Goal: Find specific page/section: Find specific page/section

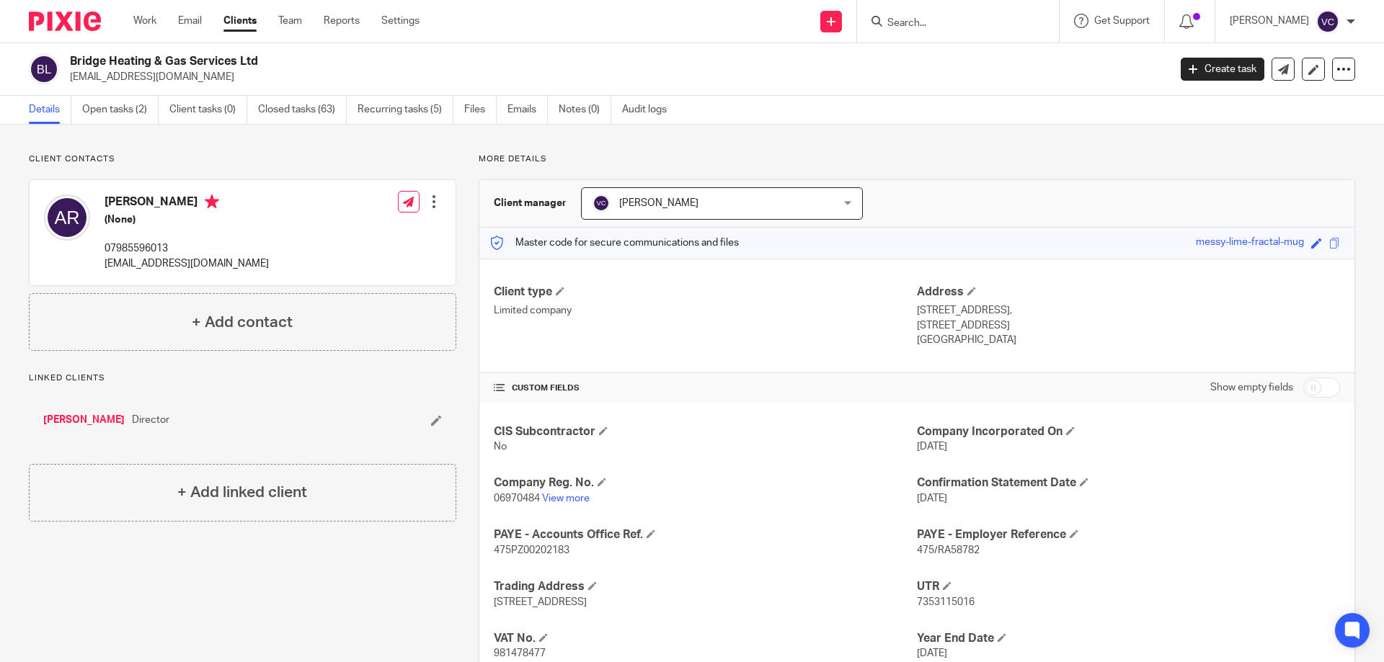
scroll to position [102, 0]
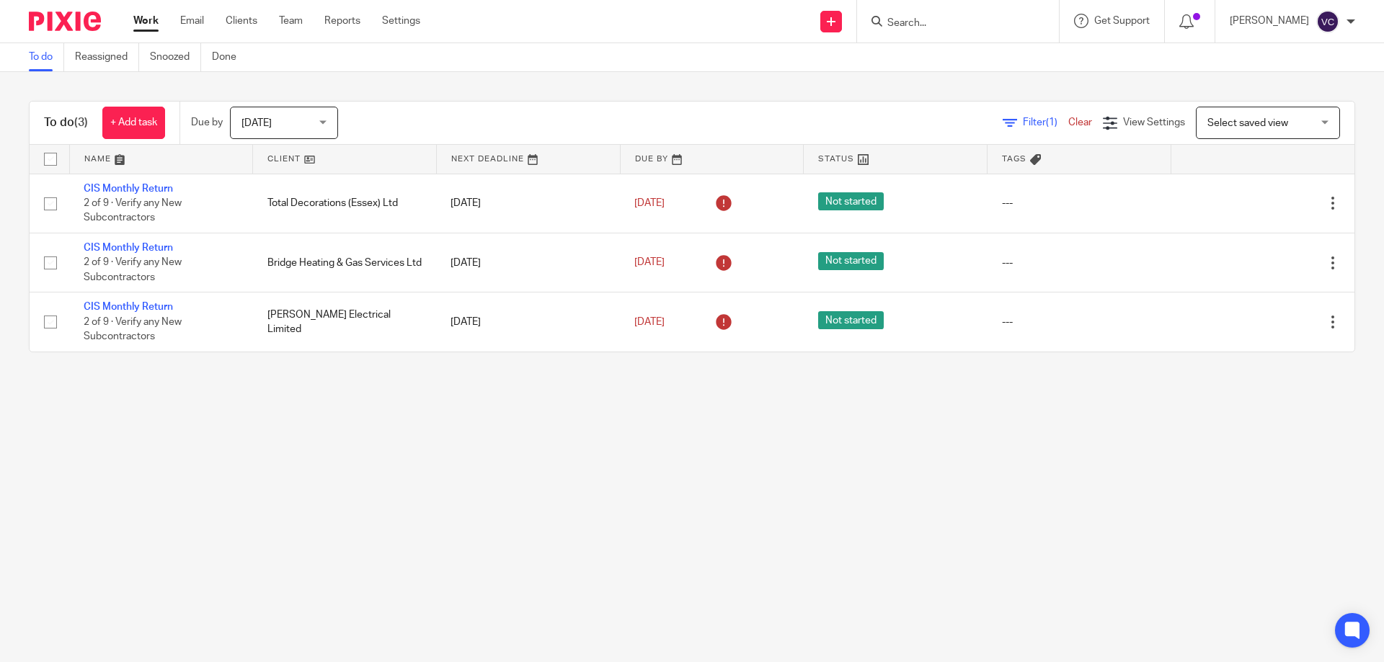
click at [925, 14] on form at bounding box center [963, 21] width 154 height 18
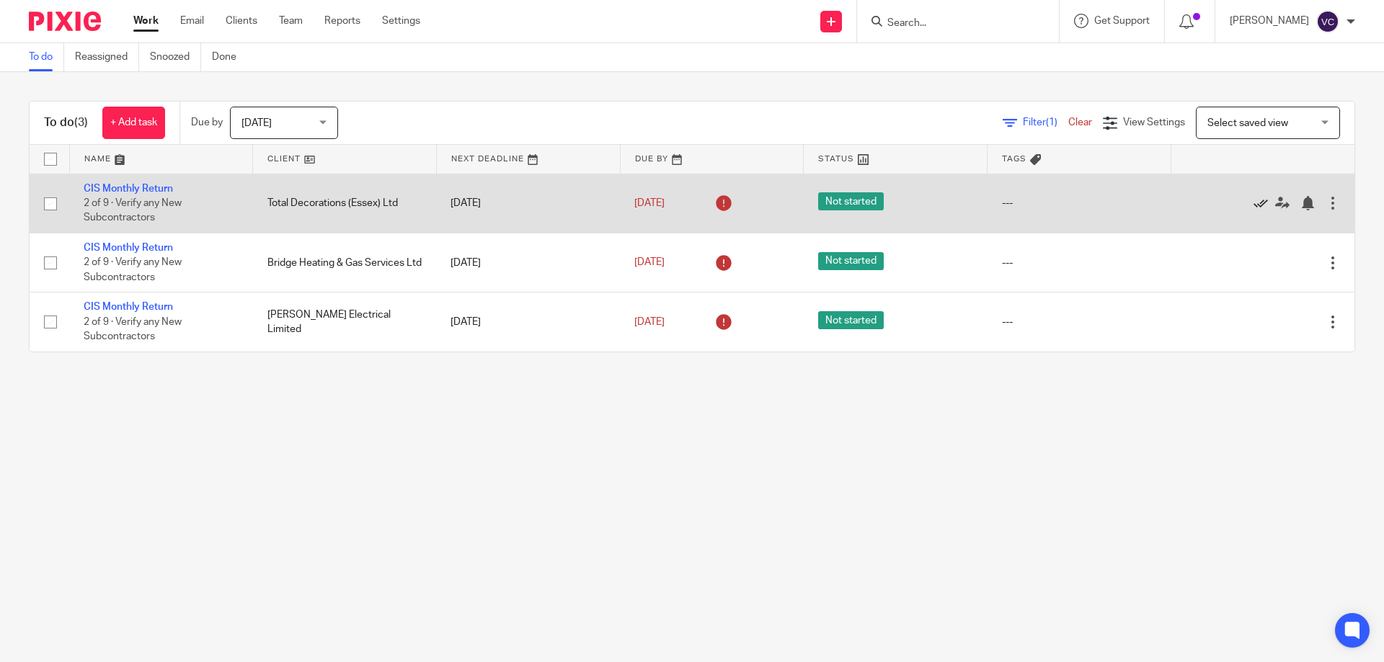
click at [1253, 202] on icon at bounding box center [1260, 203] width 14 height 14
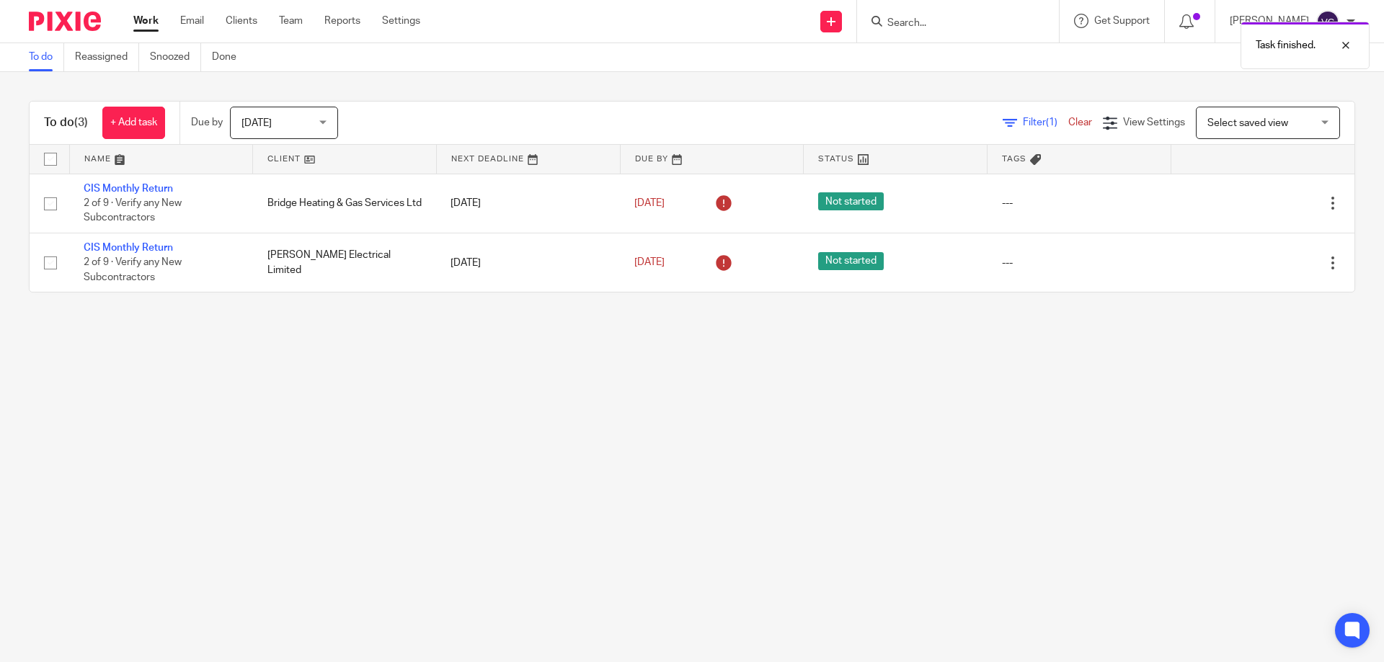
click at [963, 9] on div at bounding box center [958, 21] width 202 height 43
click at [958, 16] on div "Task finished." at bounding box center [1031, 41] width 678 height 55
click at [946, 21] on div "Task finished." at bounding box center [1031, 41] width 678 height 55
click at [919, 20] on div "Task finished." at bounding box center [1031, 41] width 678 height 55
click at [962, 32] on div "Task finished." at bounding box center [1031, 41] width 678 height 55
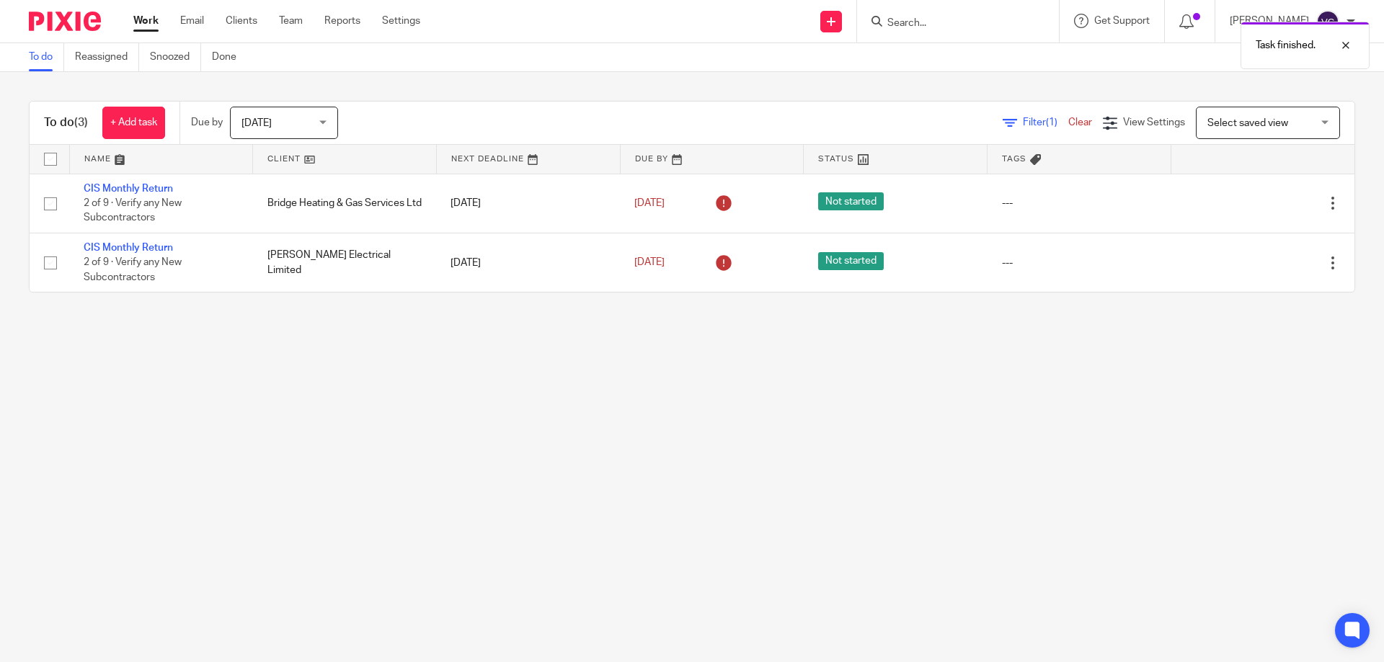
click at [932, 26] on div "Task finished." at bounding box center [1031, 41] width 678 height 55
click at [926, 22] on div "Task finished." at bounding box center [1031, 41] width 678 height 55
click at [925, 21] on div "Task finished." at bounding box center [1031, 41] width 678 height 55
drag, startPoint x: 925, startPoint y: 21, endPoint x: 916, endPoint y: 15, distance: 11.0
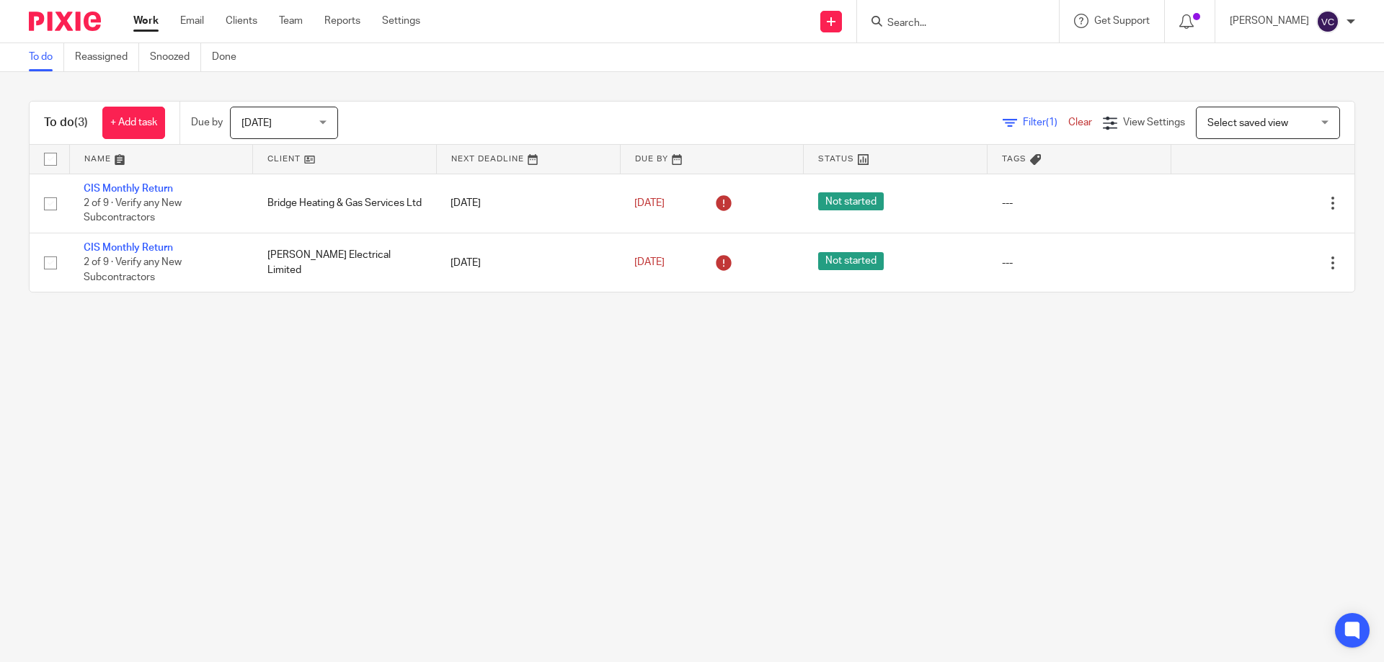
click at [916, 15] on form at bounding box center [963, 21] width 154 height 18
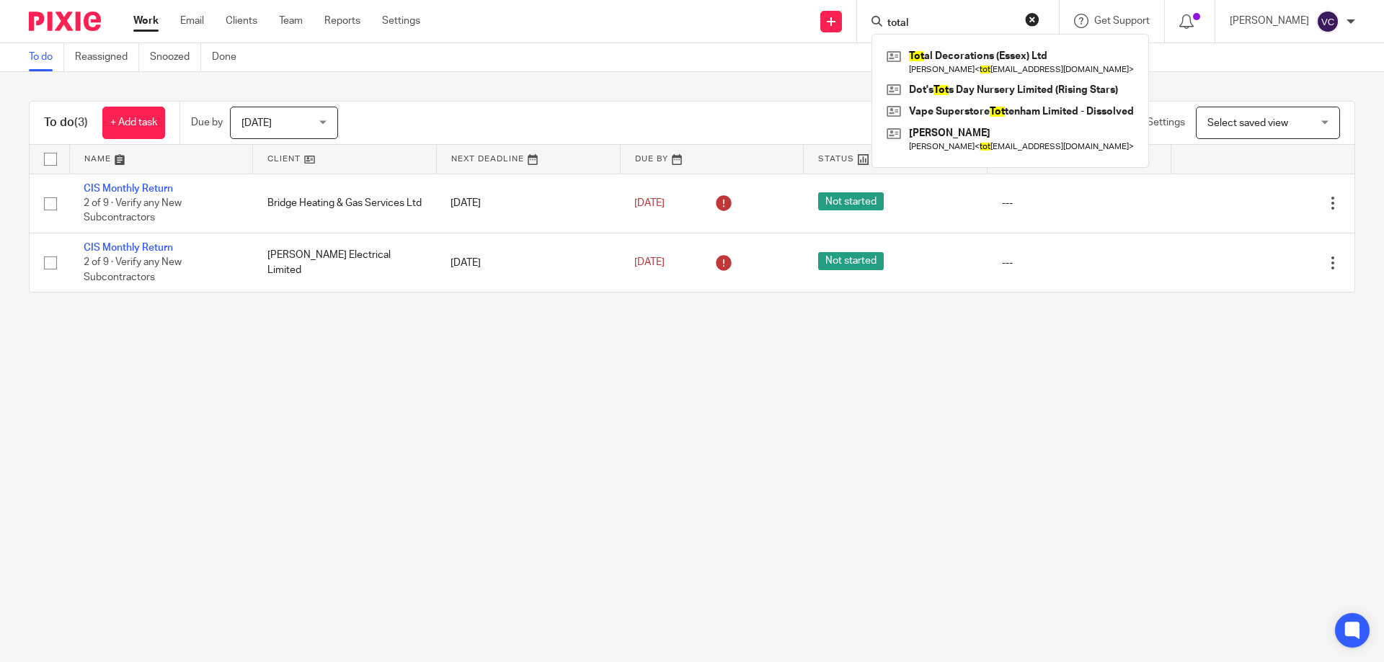
type input "total"
click button "submit" at bounding box center [0, 0] width 0 height 0
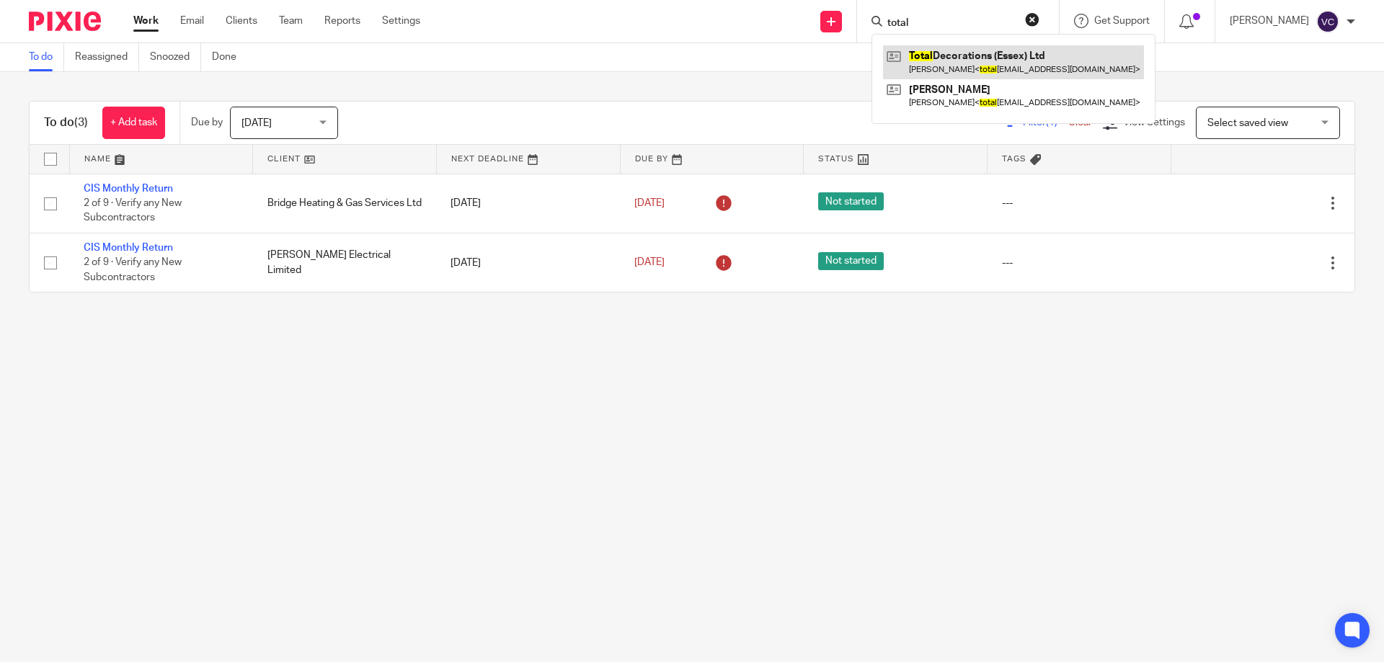
click at [976, 63] on link at bounding box center [1013, 61] width 261 height 33
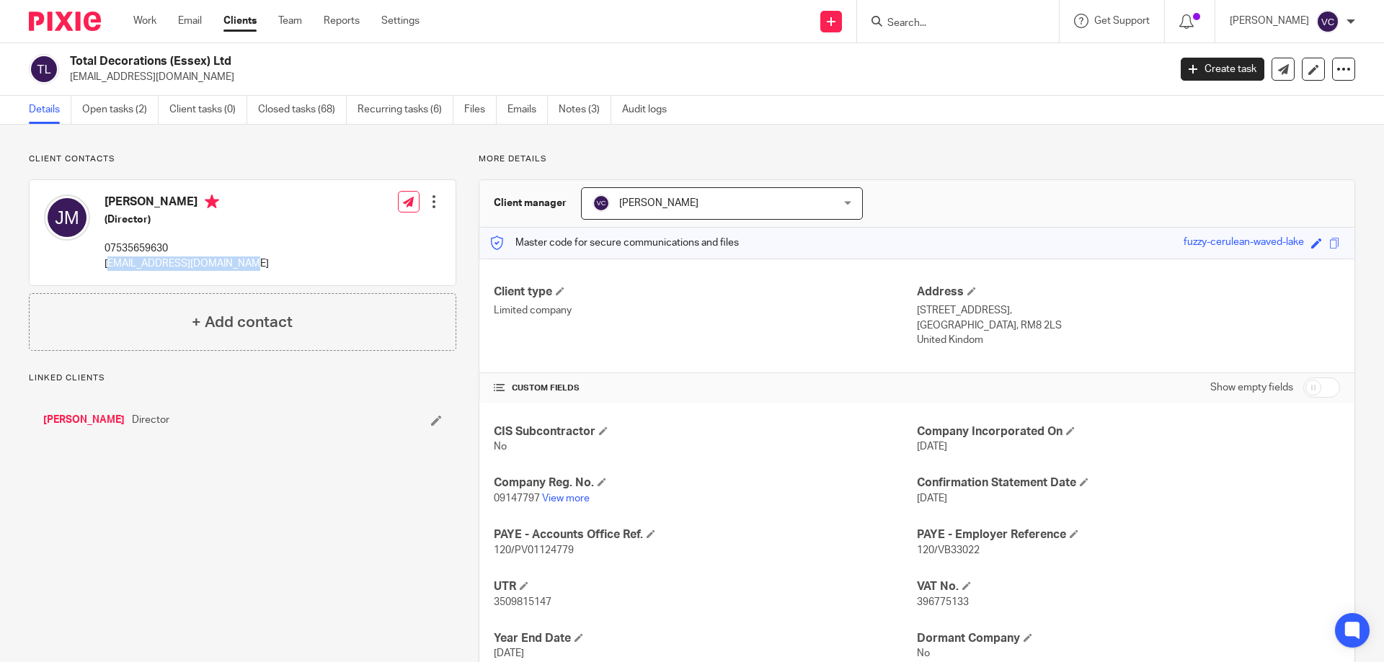
click at [242, 267] on div "Joseph Mclean (Director) 07535659630 totaldecorations@gmail.com Edit contact Cr…" at bounding box center [243, 232] width 426 height 105
click at [241, 263] on div "Joseph Mclean (Director) 07535659630 totaldecorations@gmail.com Edit contact Cr…" at bounding box center [243, 232] width 426 height 105
click at [105, 262] on p "totaldecorations@gmail.com" at bounding box center [187, 264] width 164 height 14
drag, startPoint x: 105, startPoint y: 262, endPoint x: 232, endPoint y: 275, distance: 128.2
click at [231, 275] on div "Joseph Mclean (Director) 07535659630 totaldecorations@gmail.com" at bounding box center [156, 232] width 225 height 91
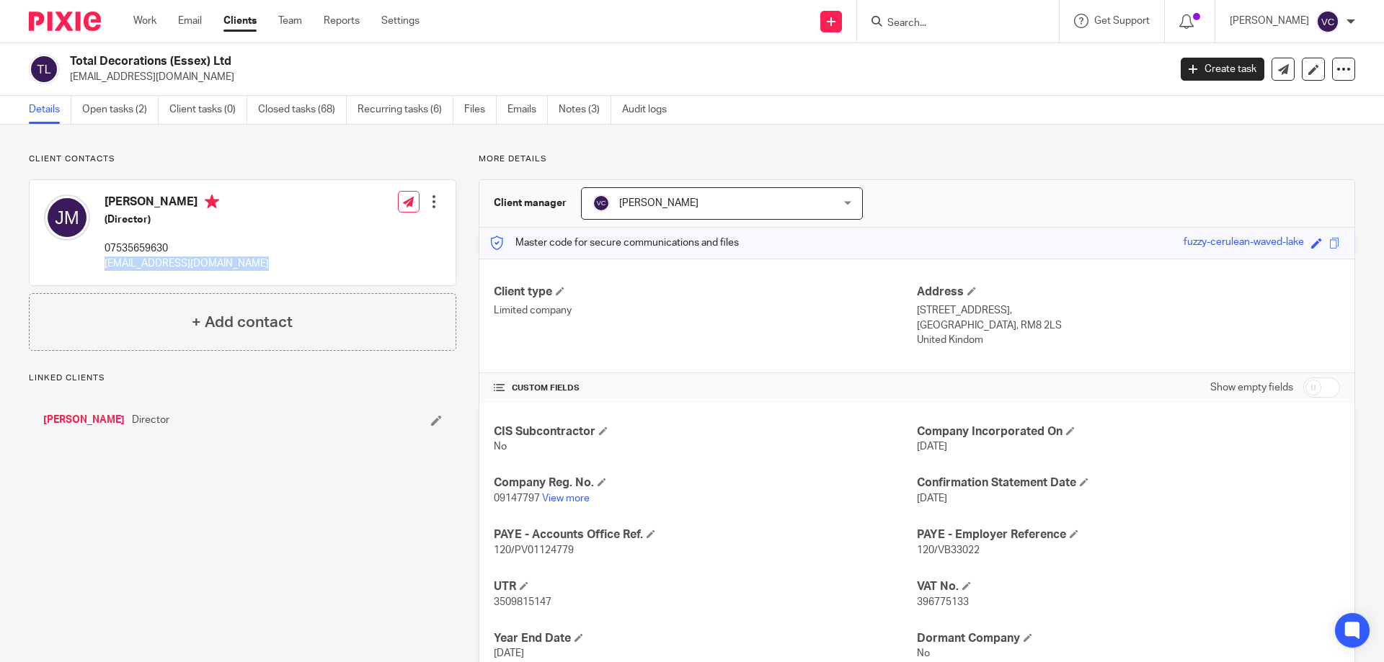
copy div "totaldecorations@gmail.com"
click at [99, 415] on link "[PERSON_NAME]" at bounding box center [83, 420] width 81 height 14
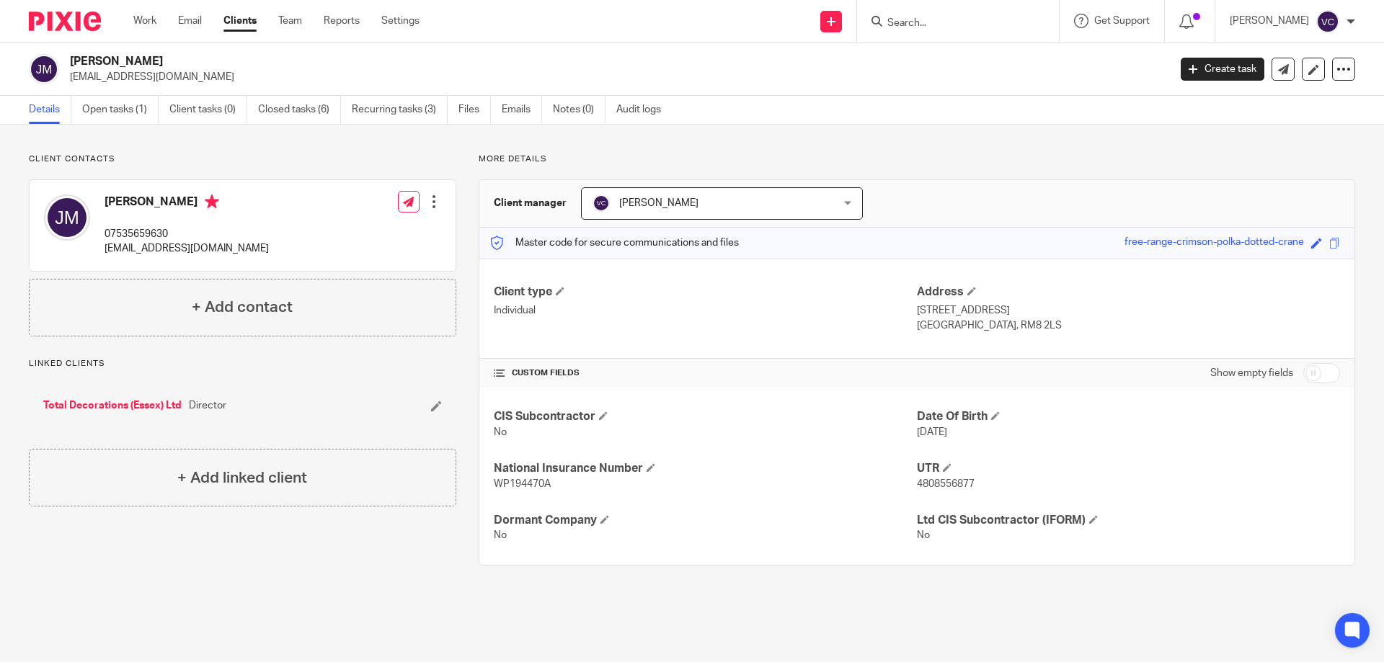
click at [149, 30] on div "Work Email Clients Team Reports Settings Work Email Clients Team Reports Settin…" at bounding box center [280, 21] width 322 height 43
click at [148, 28] on link "Work" at bounding box center [144, 21] width 23 height 14
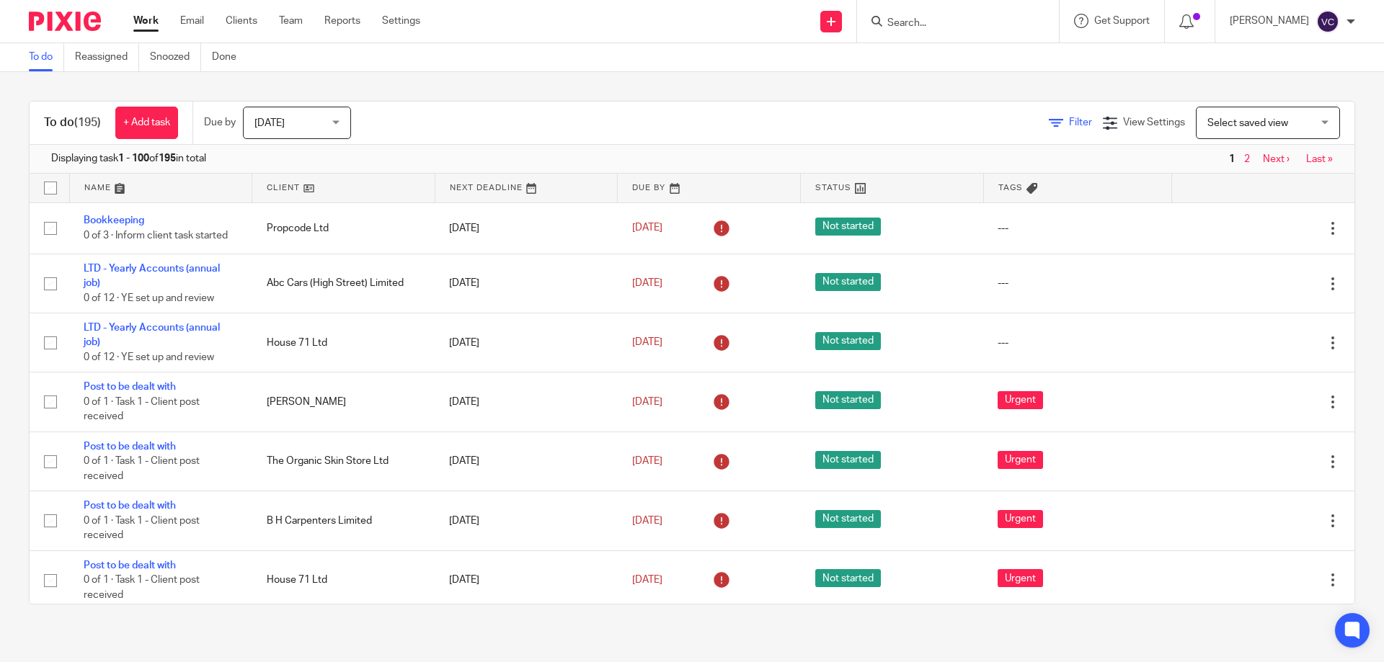
click at [1069, 120] on span "Filter" at bounding box center [1080, 122] width 23 height 10
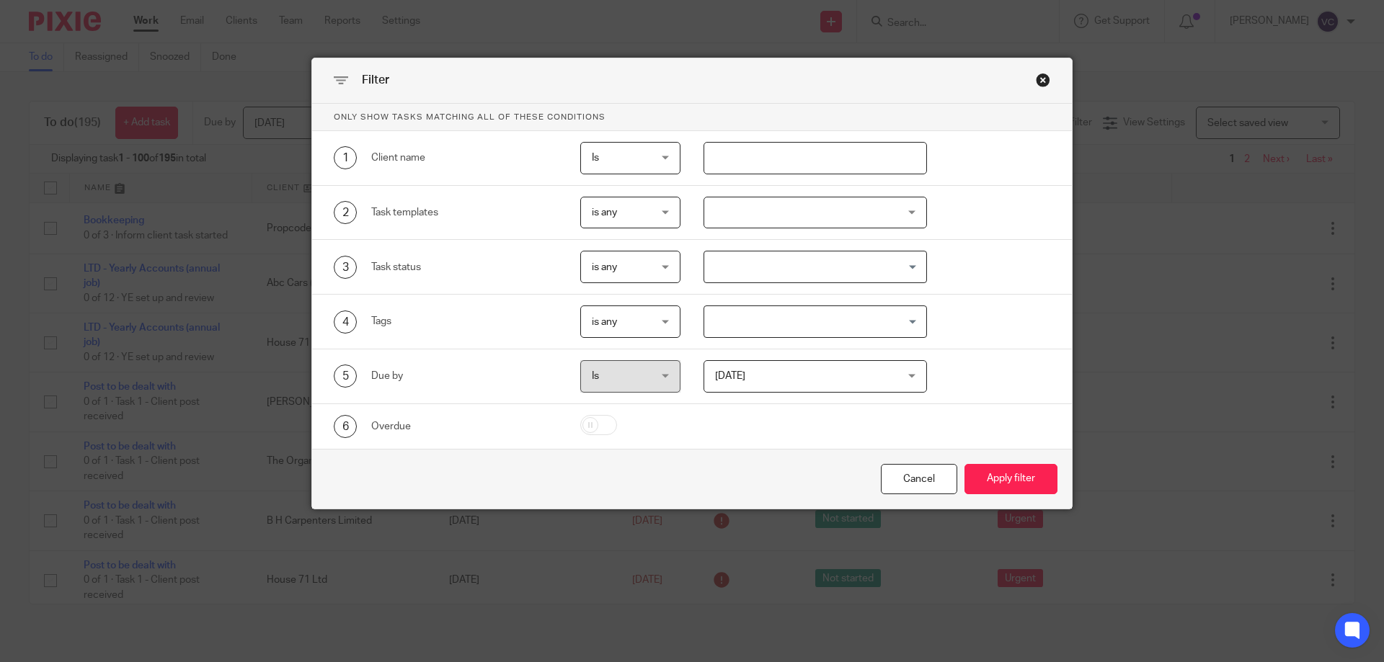
click at [776, 160] on input "text" at bounding box center [815, 158] width 224 height 32
type input "19 carl"
click at [964, 464] on button "Apply filter" at bounding box center [1010, 479] width 93 height 31
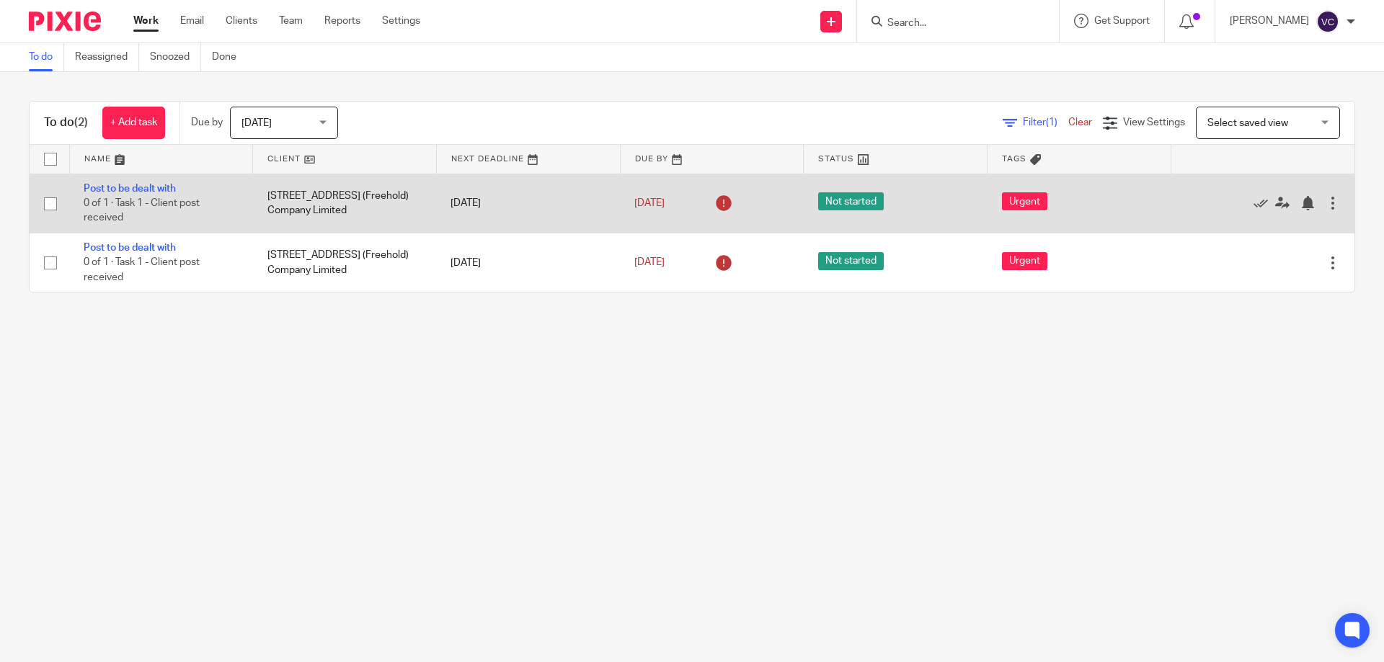
click at [45, 204] on input "checkbox" at bounding box center [50, 203] width 27 height 27
checkbox input "true"
click at [338, 205] on td "[STREET_ADDRESS] (Freehold) Company Limited" at bounding box center [345, 203] width 184 height 59
click at [337, 205] on td "[STREET_ADDRESS] (Freehold) Company Limited" at bounding box center [345, 203] width 184 height 59
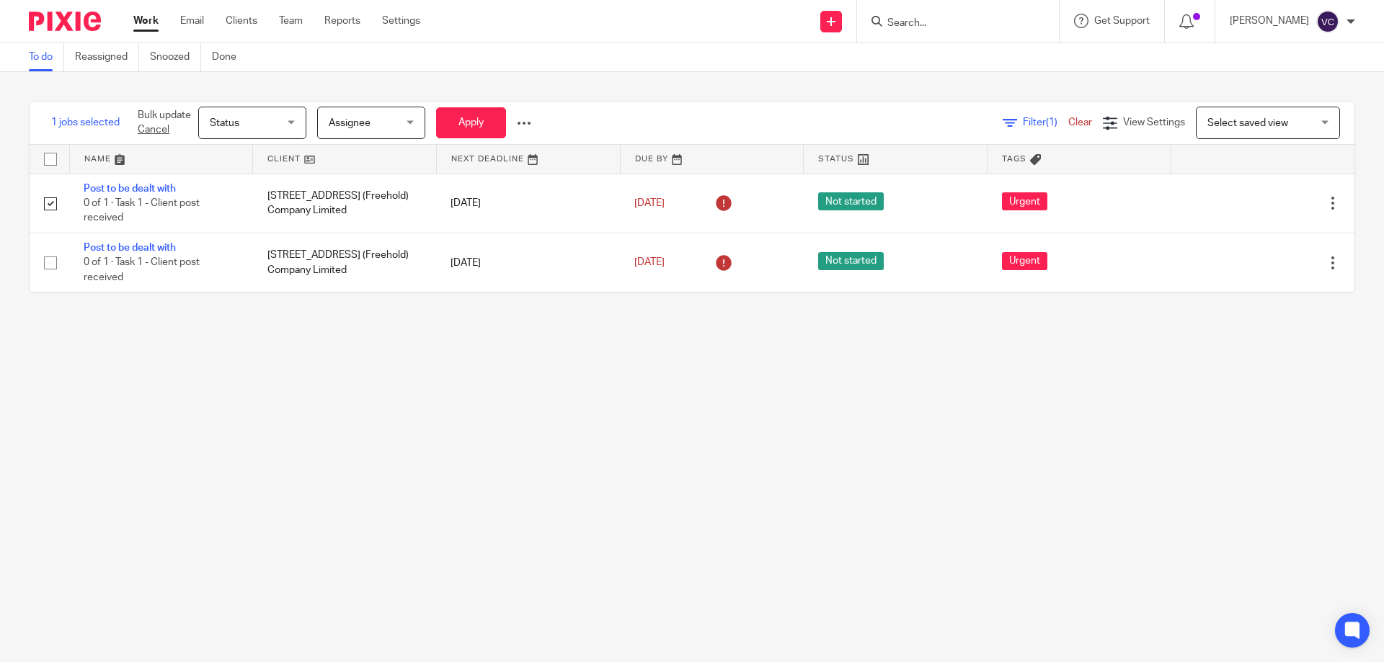
click at [995, 44] on div "To do Reassigned Snoozed Done" at bounding box center [692, 57] width 1384 height 29
click at [987, 30] on form at bounding box center [963, 21] width 154 height 18
click at [926, 19] on input "Search" at bounding box center [951, 23] width 130 height 13
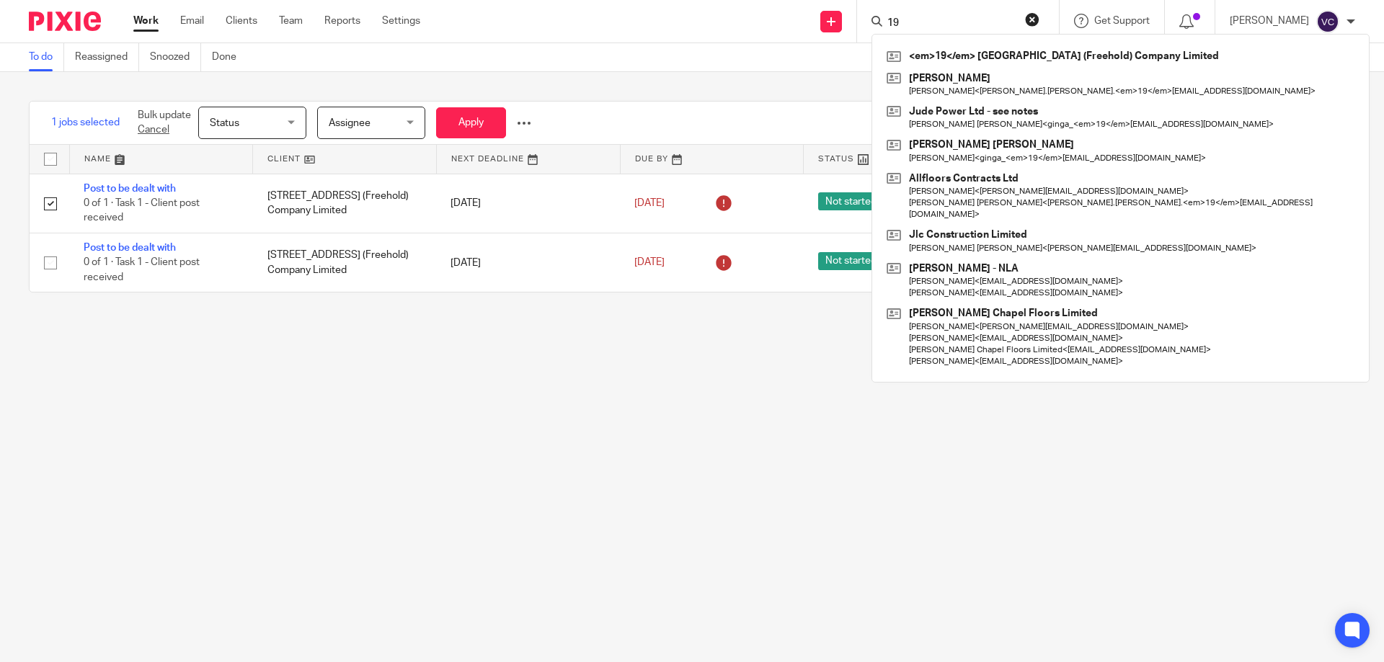
type input "19"
click button "submit" at bounding box center [0, 0] width 0 height 0
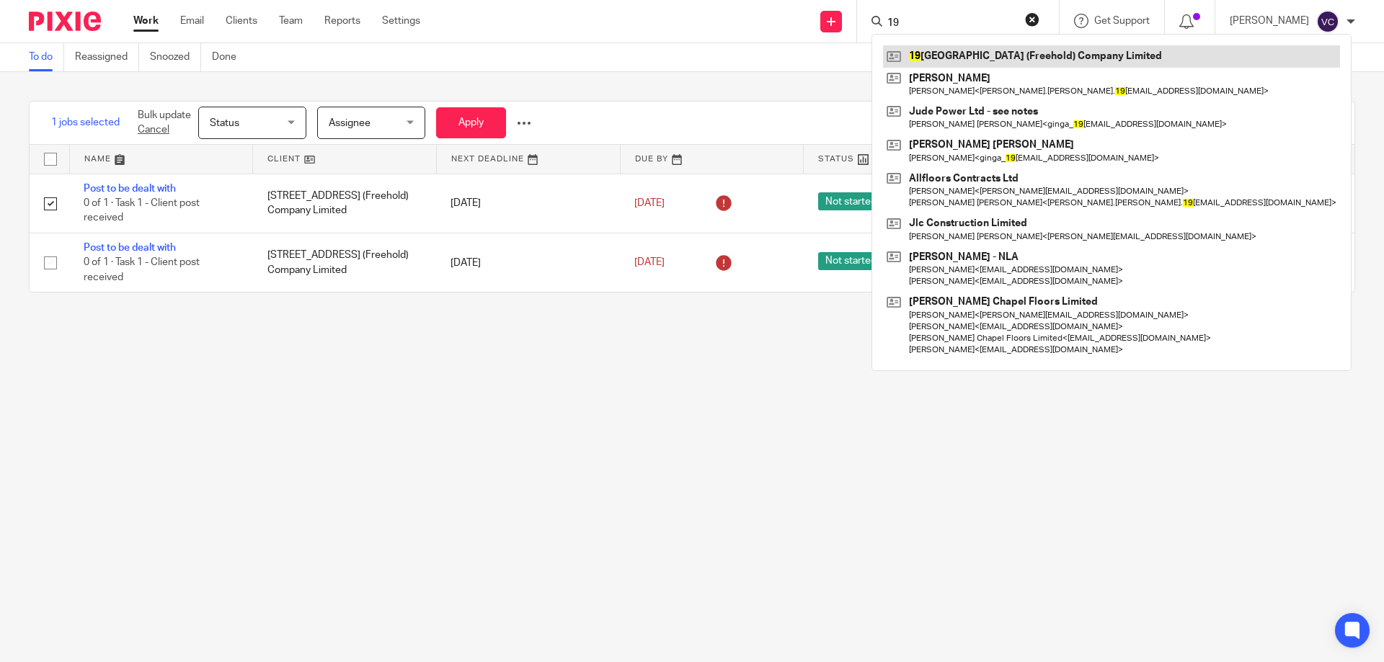
click at [977, 60] on link at bounding box center [1111, 56] width 457 height 22
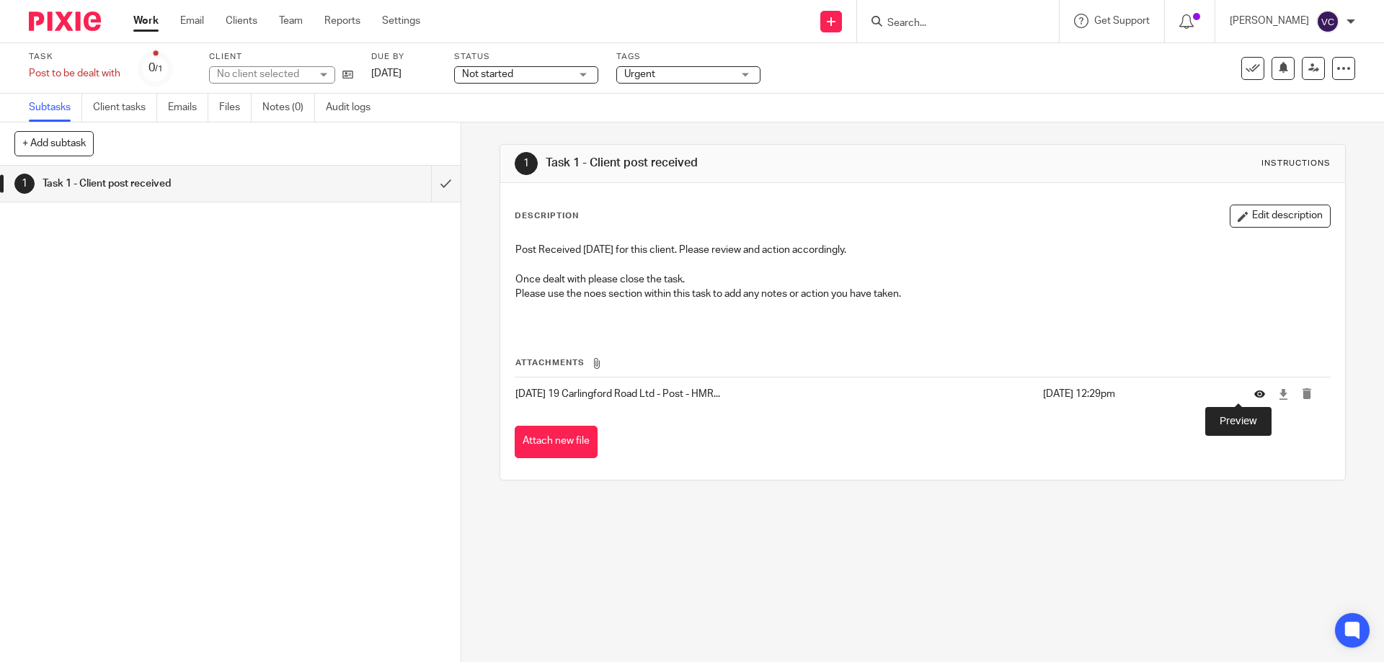
click at [1254, 396] on icon at bounding box center [1259, 394] width 11 height 11
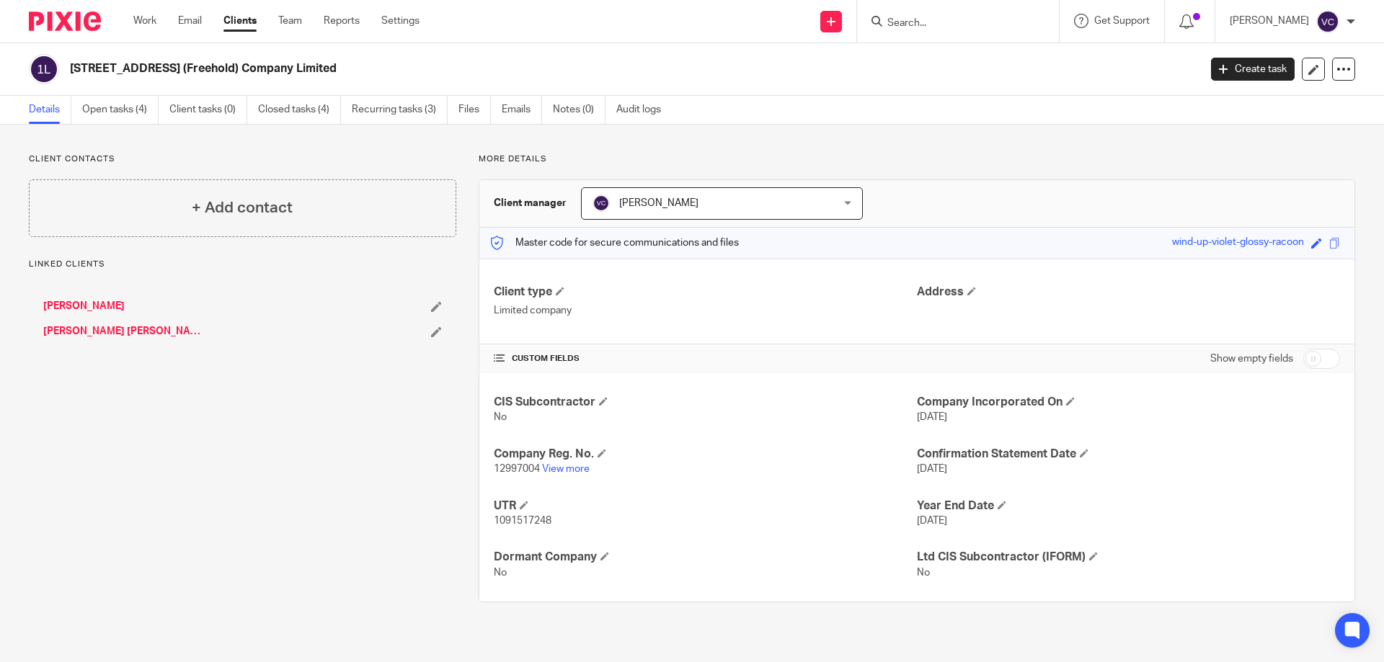
click at [556, 524] on p "1091517248" at bounding box center [705, 521] width 423 height 14
drag, startPoint x: 543, startPoint y: 518, endPoint x: 483, endPoint y: 528, distance: 61.3
click at [483, 528] on div "CIS Subcontractor No Company Incorporated On [DATE] Company Reg. No. 12997004 V…" at bounding box center [916, 487] width 875 height 228
click at [497, 519] on span "1091517248" at bounding box center [523, 521] width 58 height 10
drag, startPoint x: 492, startPoint y: 520, endPoint x: 548, endPoint y: 518, distance: 56.3
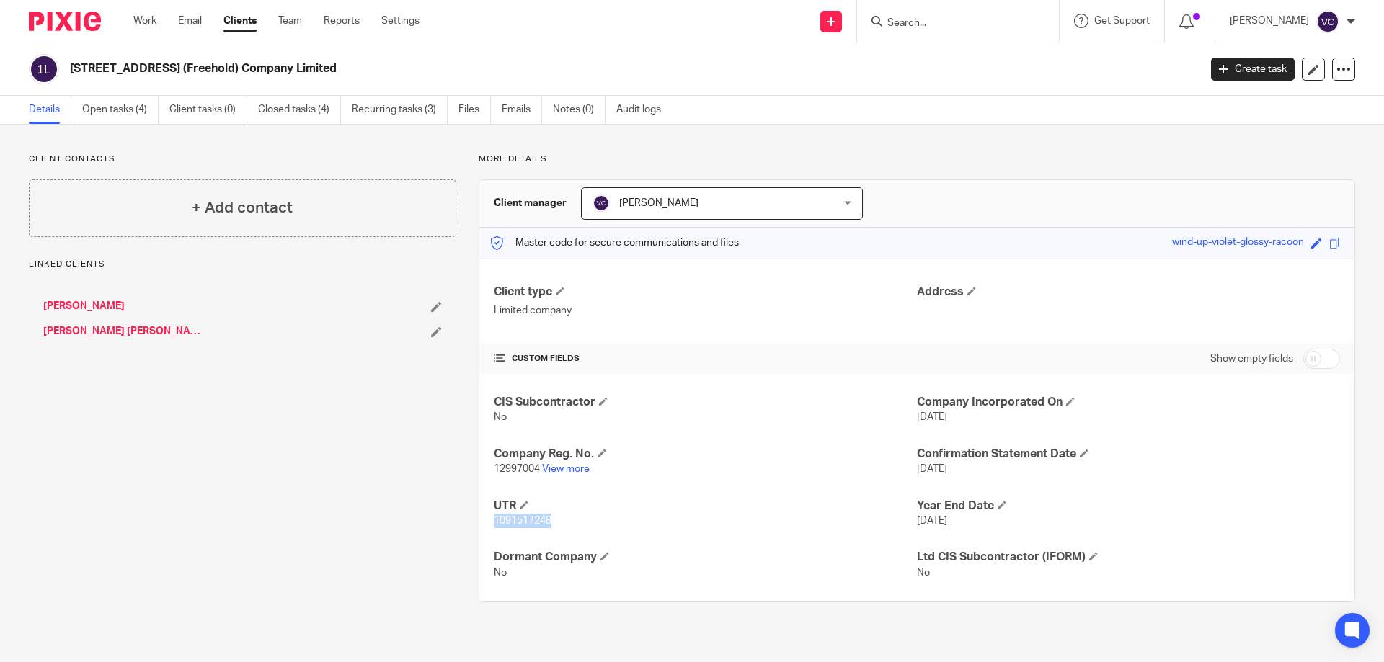
click at [548, 518] on span "1091517248" at bounding box center [523, 521] width 58 height 10
copy span "1091517248"
click at [494, 470] on span "12997004" at bounding box center [517, 469] width 46 height 10
click at [494, 469] on span "12997004" at bounding box center [517, 469] width 46 height 10
copy p "12997004"
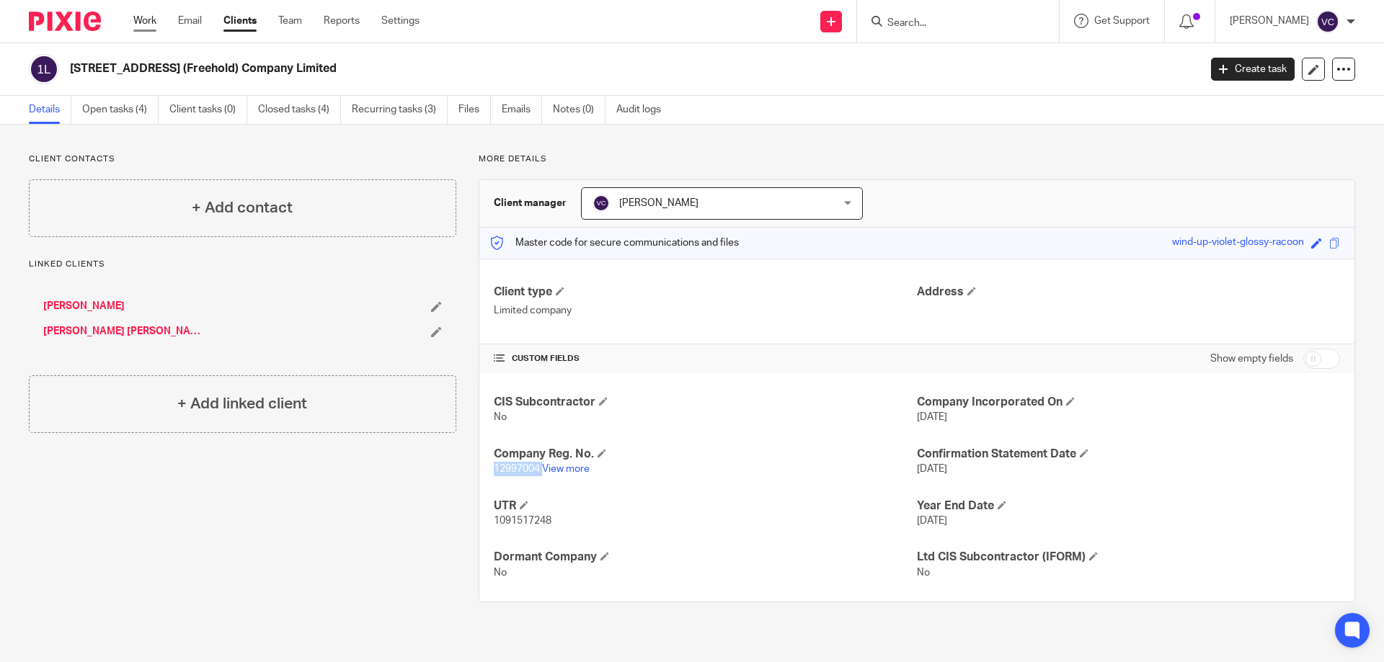
click at [140, 16] on link "Work" at bounding box center [144, 21] width 23 height 14
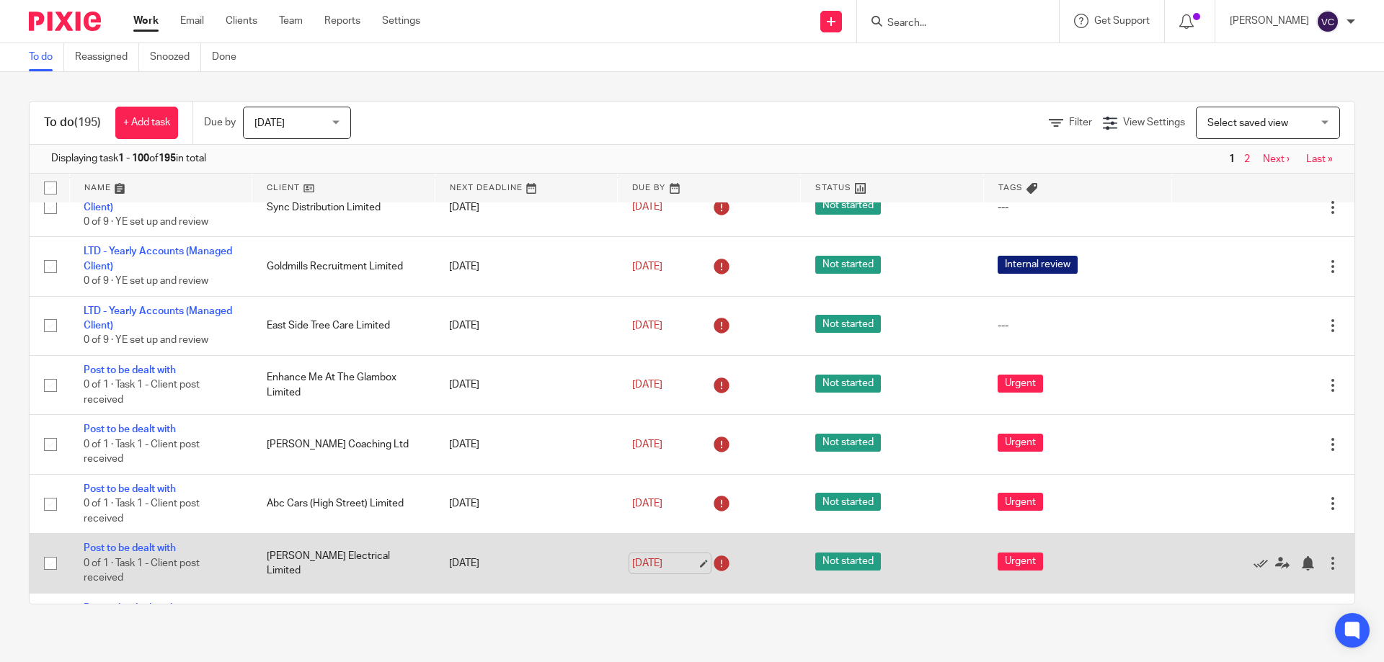
scroll to position [721, 0]
